Goal: Transaction & Acquisition: Book appointment/travel/reservation

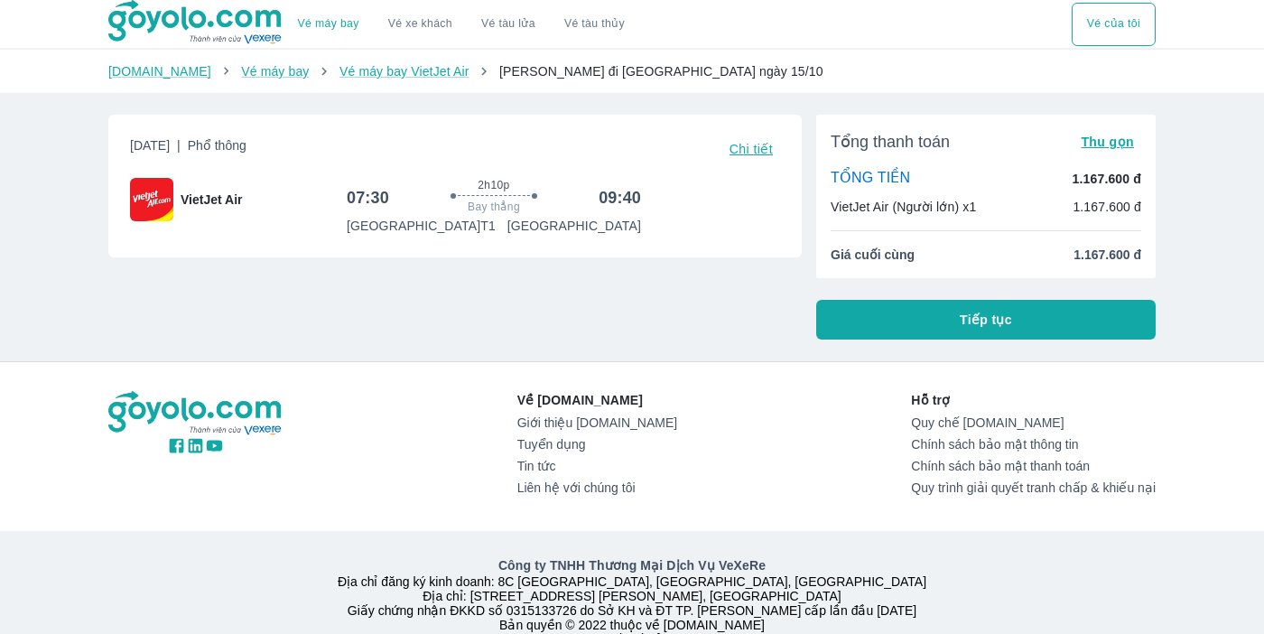
click at [992, 316] on span "Tiếp tục" at bounding box center [986, 320] width 52 height 18
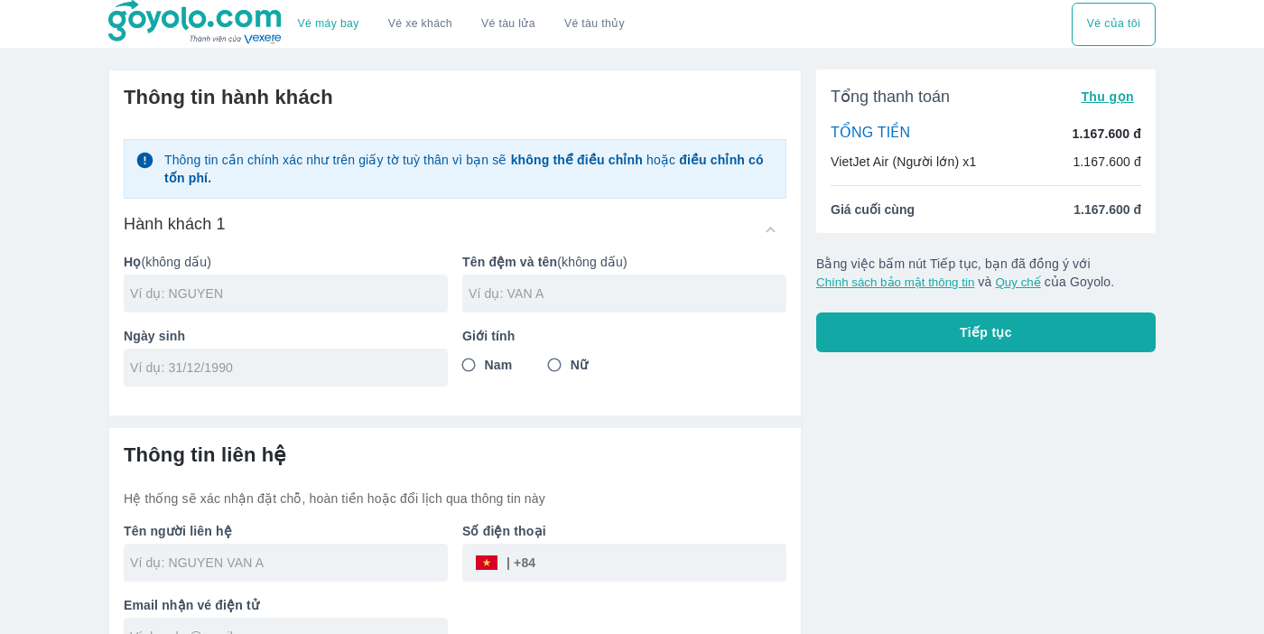
click at [869, 212] on span "Giá cuối cùng" at bounding box center [872, 209] width 84 height 18
click at [1109, 105] on button "Thu gọn" at bounding box center [1107, 96] width 68 height 25
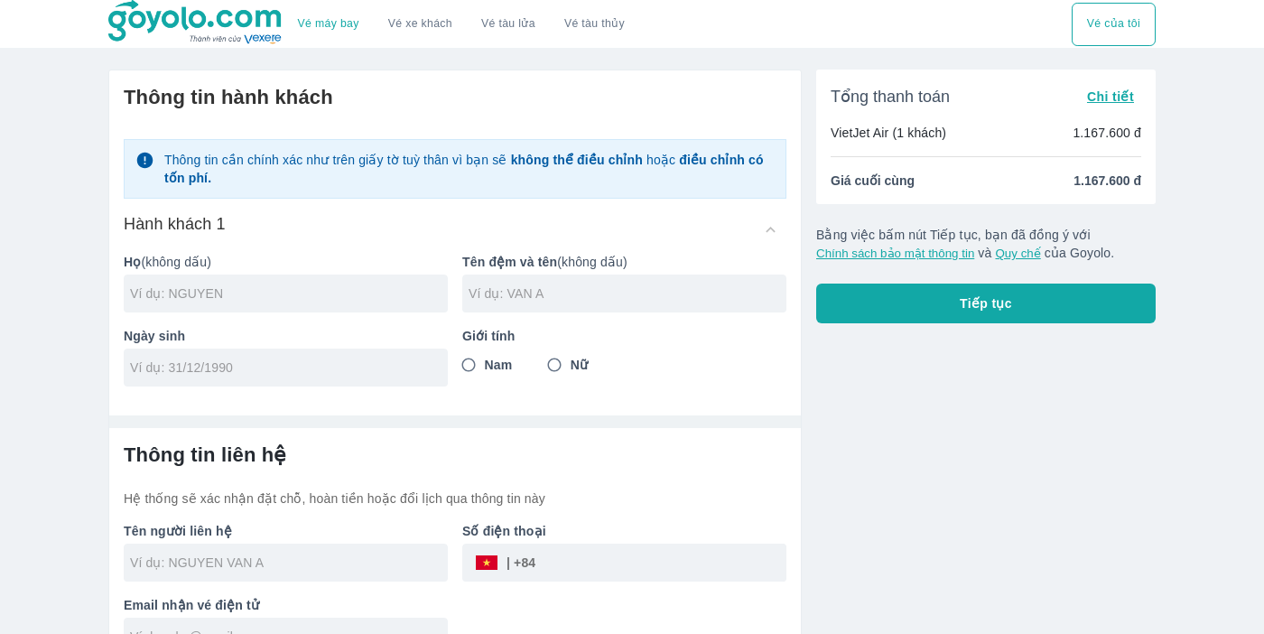
click at [1109, 105] on button "Chi tiết" at bounding box center [1110, 96] width 61 height 25
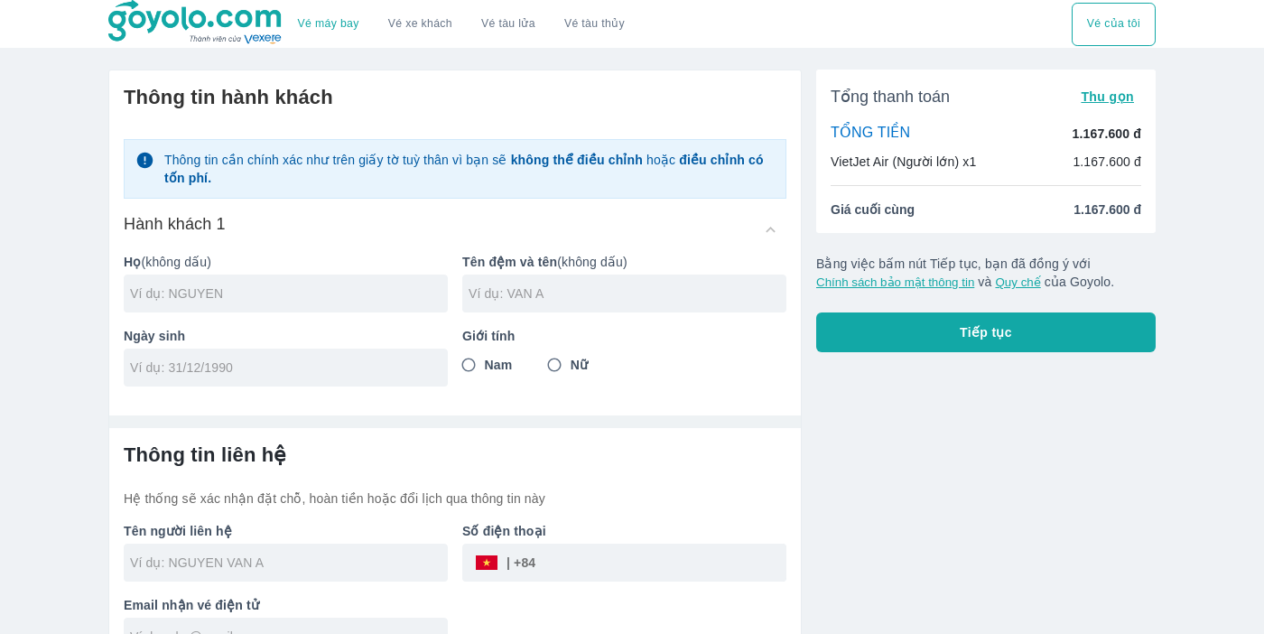
click at [243, 280] on div at bounding box center [286, 293] width 324 height 38
type input "[PERSON_NAME]"
click at [601, 304] on div at bounding box center [624, 293] width 324 height 38
type input "[PERSON_NAME] NGAN"
click at [334, 376] on div at bounding box center [286, 367] width 324 height 38
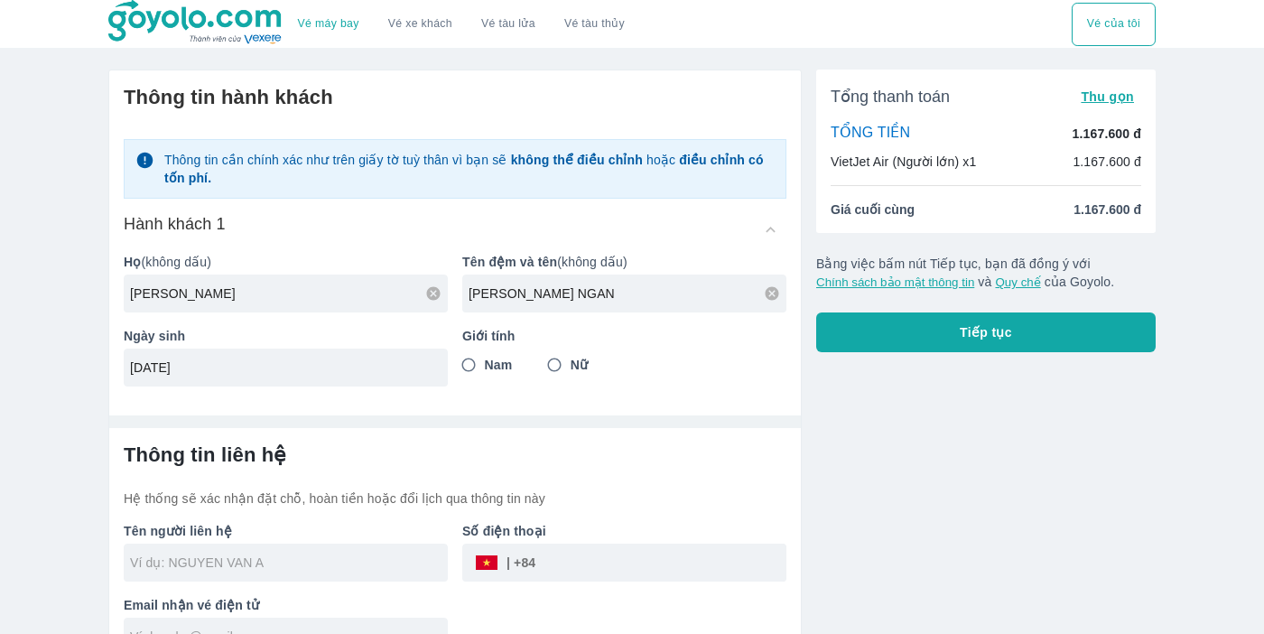
type input "[DATE]"
click at [558, 366] on input "Nữ" at bounding box center [554, 364] width 32 height 32
radio input "true"
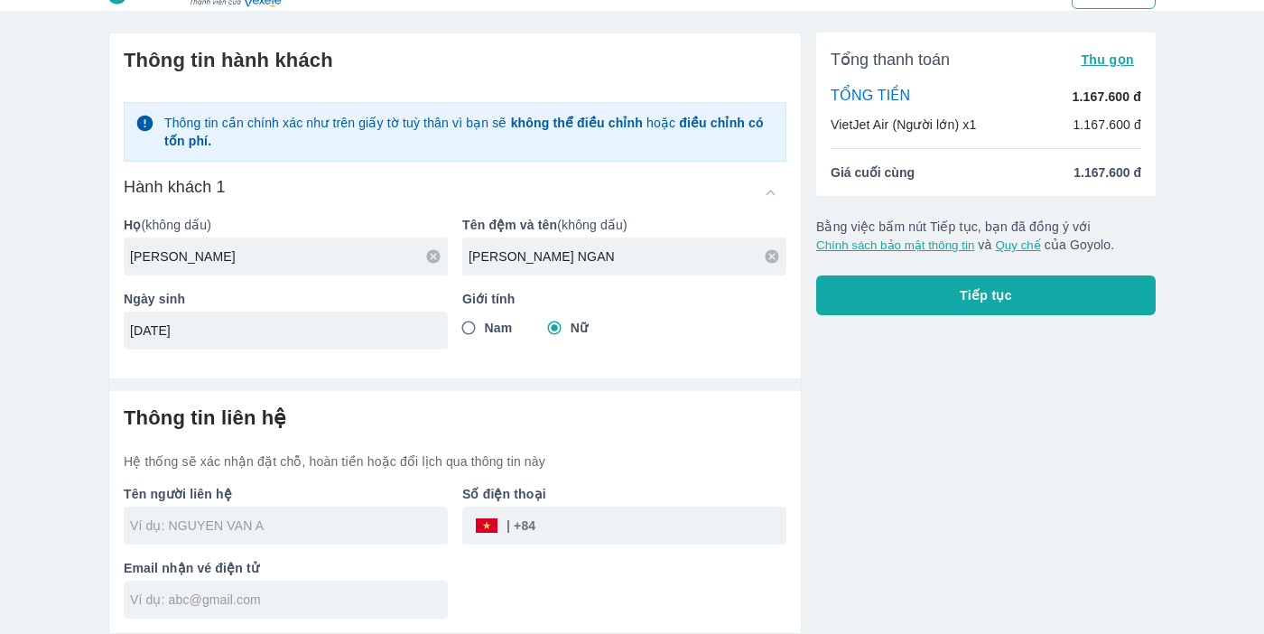
click at [243, 538] on div at bounding box center [286, 525] width 324 height 38
type input "[PERSON_NAME]"
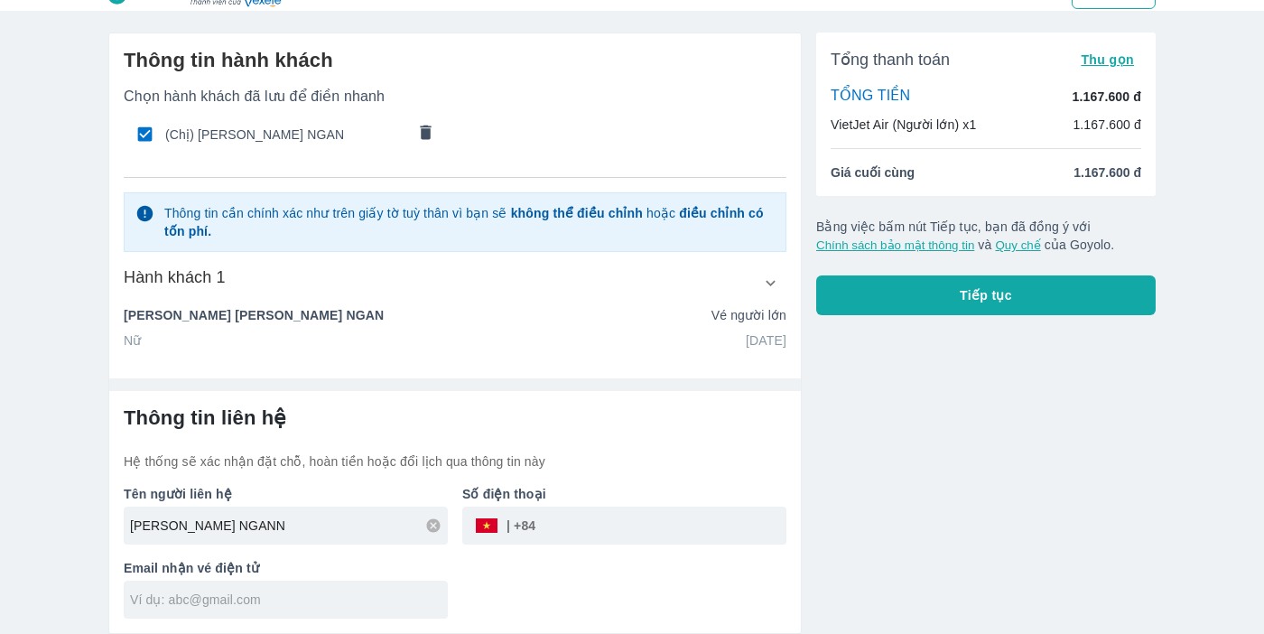
type input "[PERSON_NAME] NGAN"
click at [162, 601] on input "text" at bounding box center [289, 599] width 318 height 18
type input "k"
type input "[EMAIL_ADDRESS][DOMAIN_NAME]"
click at [598, 533] on input "tel" at bounding box center [660, 525] width 251 height 43
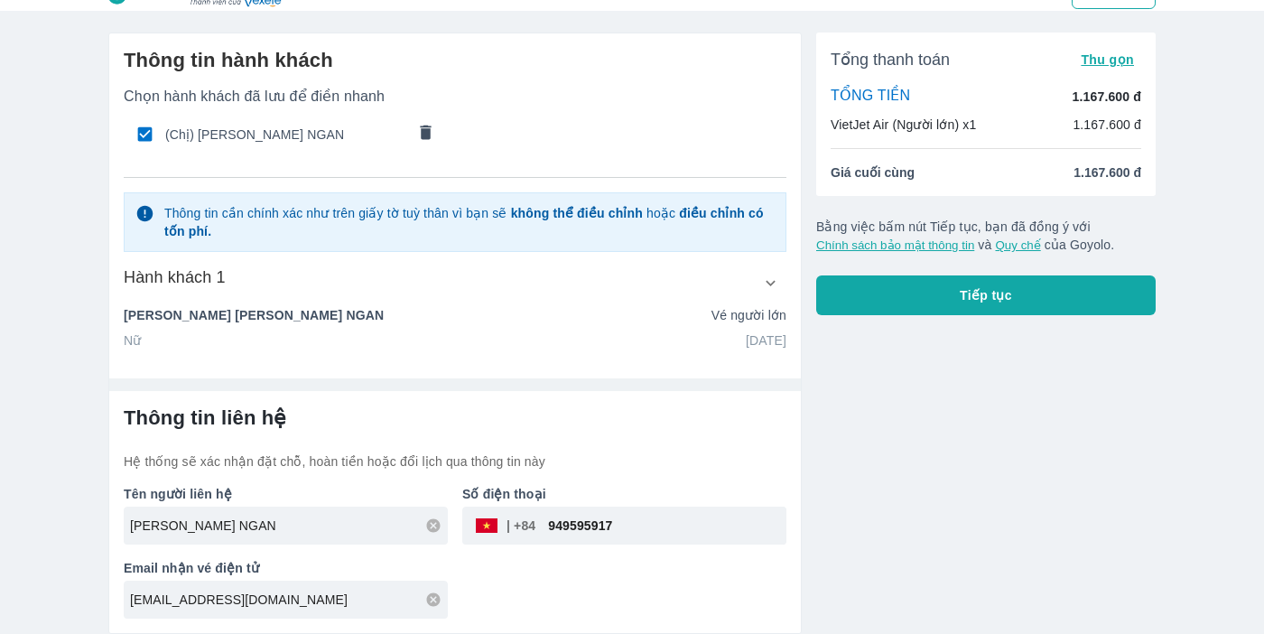
type input "949595917"
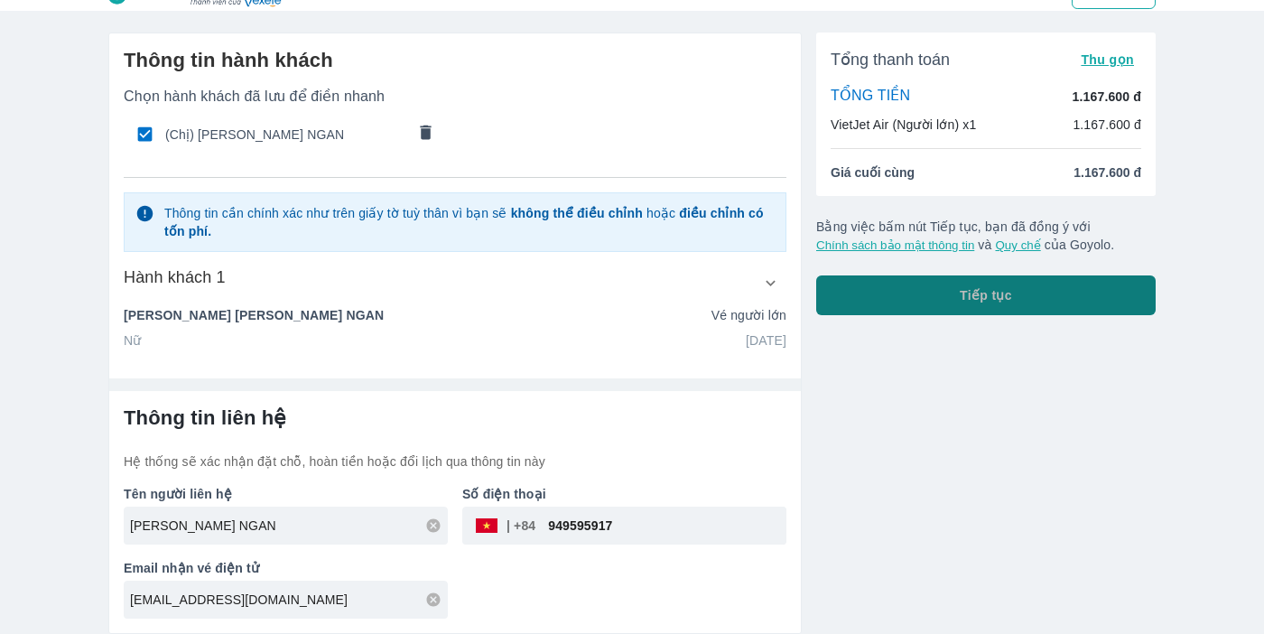
click at [972, 278] on button "Tiếp tục" at bounding box center [985, 295] width 339 height 40
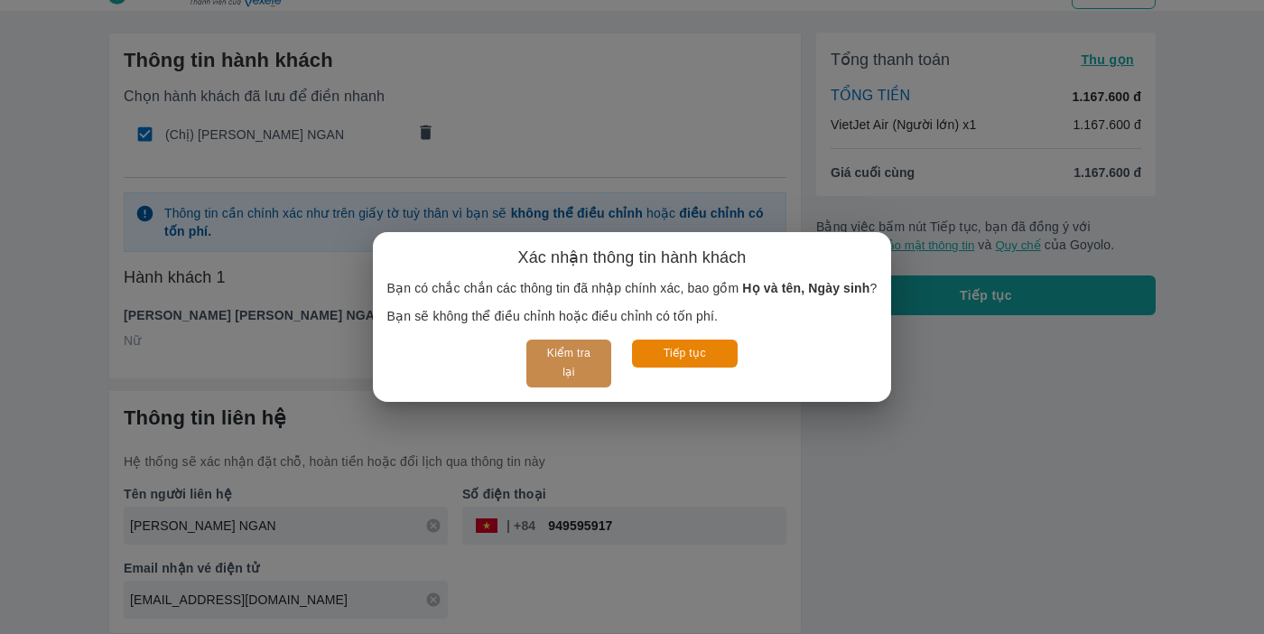
click at [586, 356] on button "Kiểm tra lại" at bounding box center [568, 363] width 84 height 48
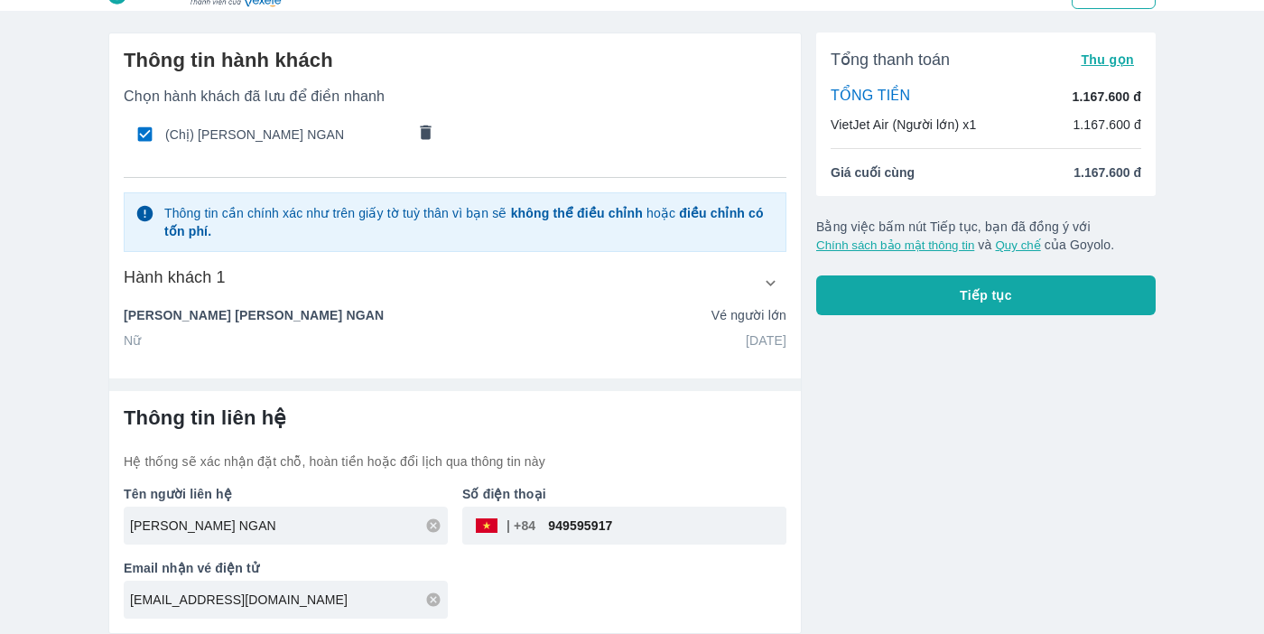
click at [951, 309] on button "Tiếp tục" at bounding box center [985, 295] width 339 height 40
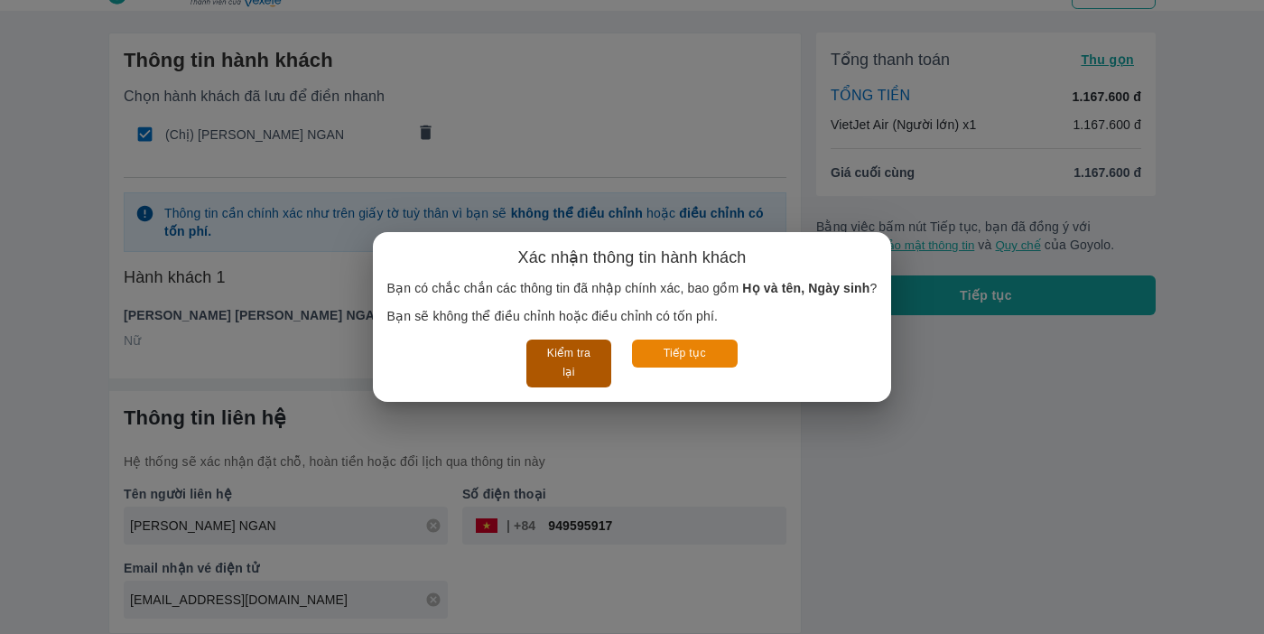
click at [565, 370] on button "Kiểm tra lại" at bounding box center [568, 363] width 84 height 48
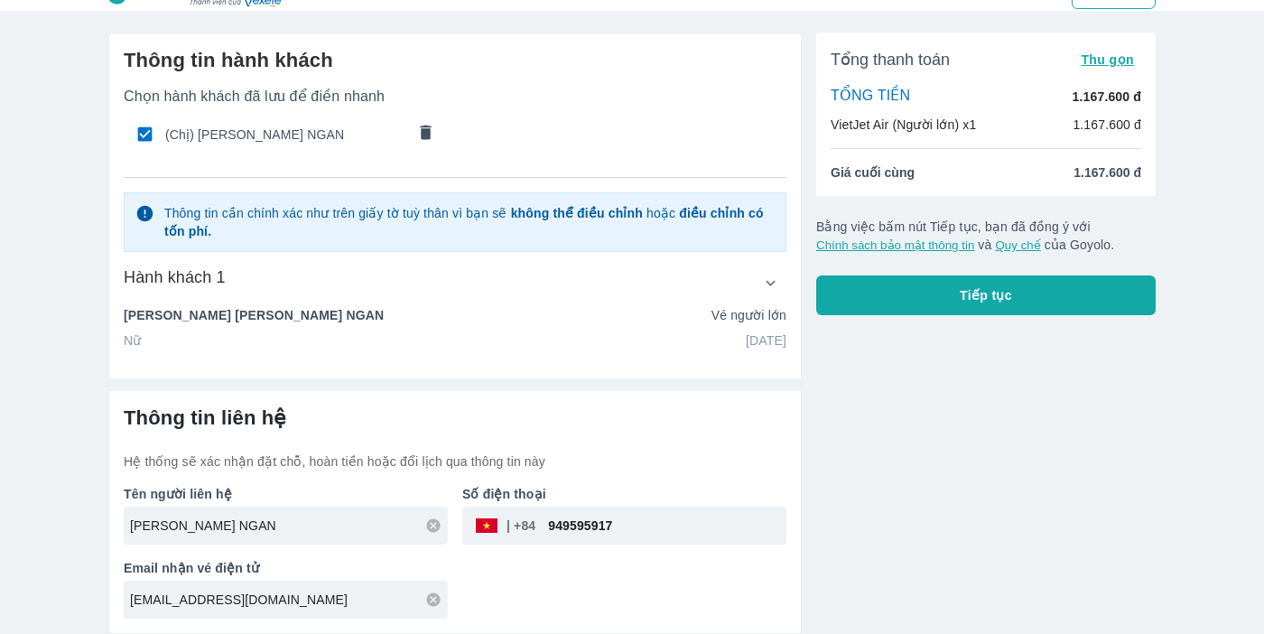
click at [981, 316] on div "Tổng thanh toán Thu gọn TỔNG TIỀN 1.167.600 đ VietJet Air (Người lớn) x1 1.167.…" at bounding box center [979, 326] width 354 height 616
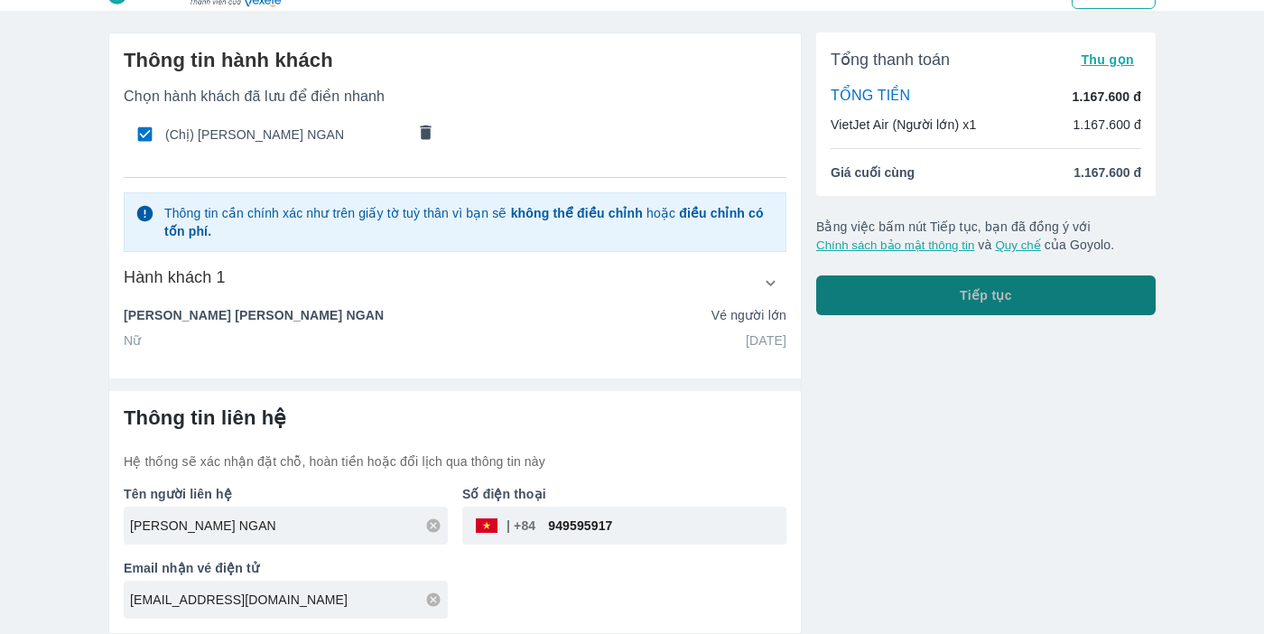
click at [867, 296] on button "Tiếp tục" at bounding box center [985, 295] width 339 height 40
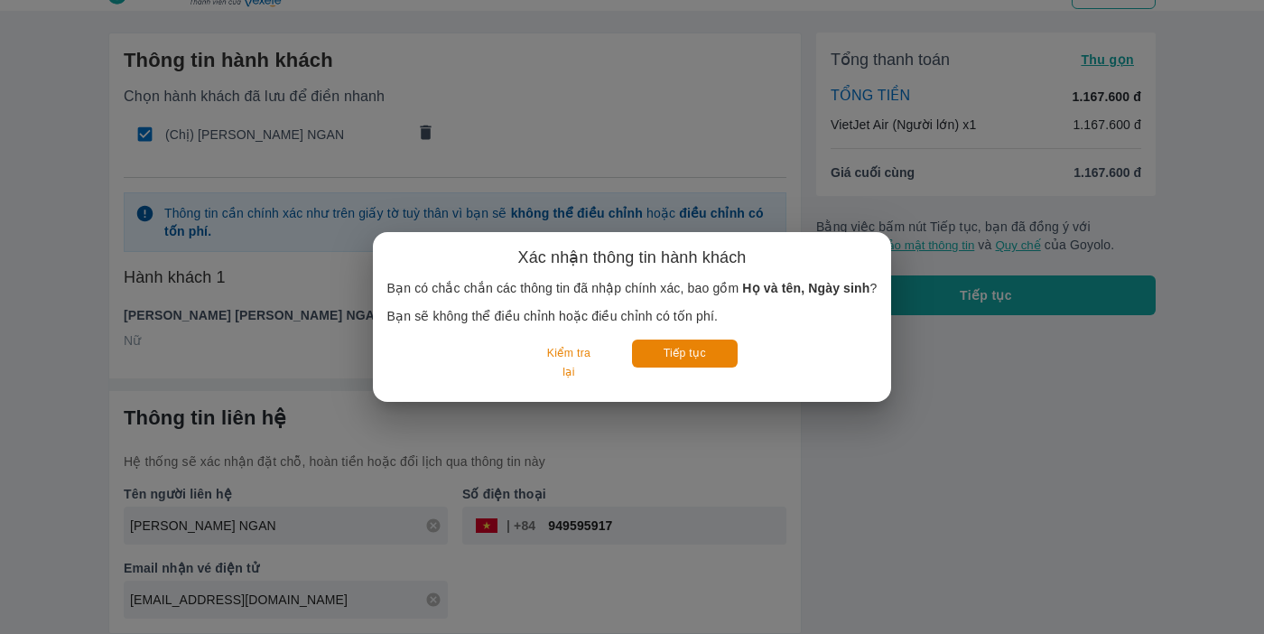
click at [700, 373] on div "Tiếp tục" at bounding box center [685, 363] width 106 height 48
click at [700, 342] on button "Tiếp tục" at bounding box center [685, 353] width 106 height 28
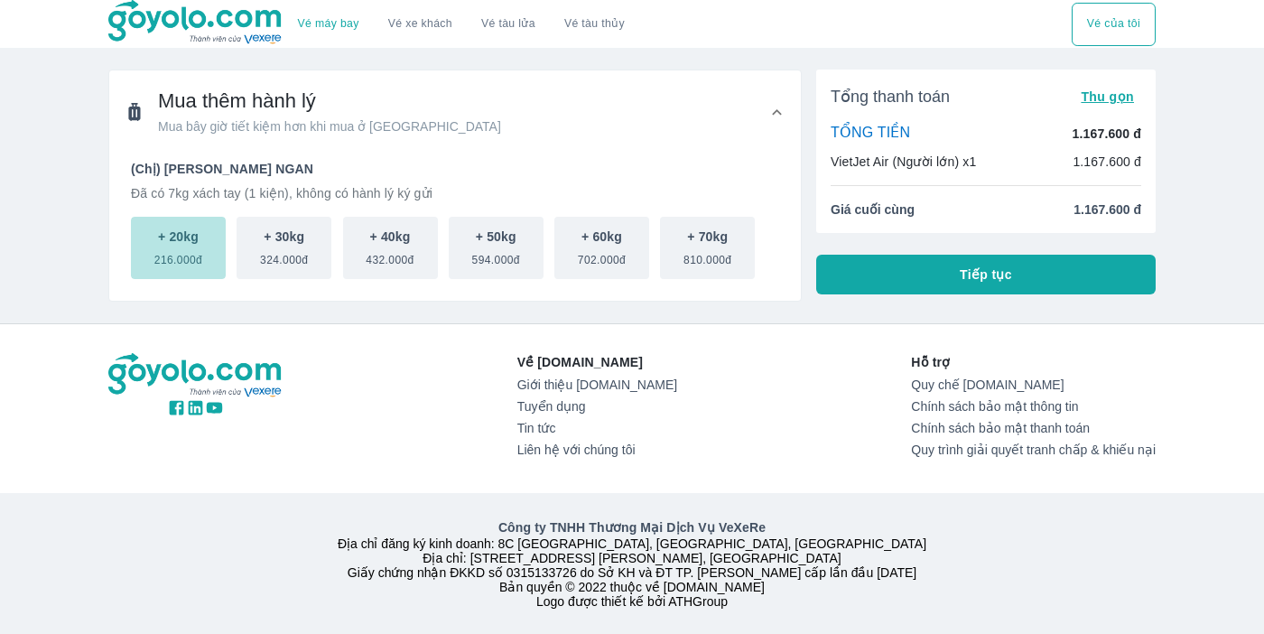
click at [187, 257] on span "216.000đ" at bounding box center [178, 257] width 48 height 22
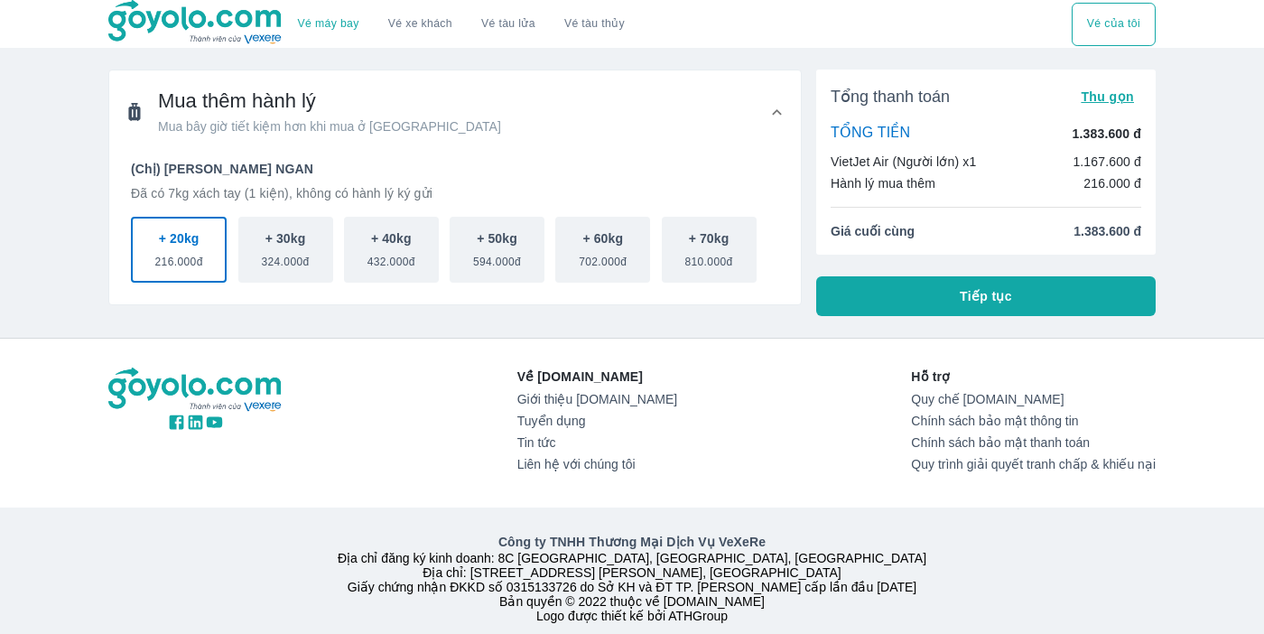
click at [1053, 307] on button "Tiếp tục" at bounding box center [985, 296] width 339 height 40
